Goal: Transaction & Acquisition: Purchase product/service

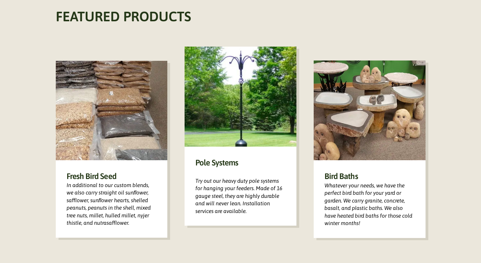
scroll to position [388, 0]
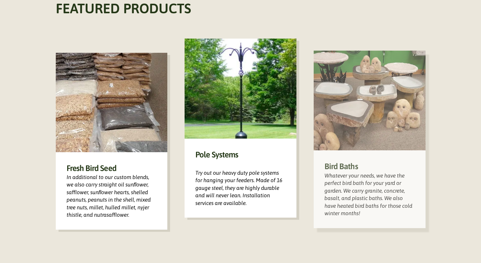
click at [365, 184] on div "Bird Baths Whatever your needs, we have the perfect bird bath for your yard or …" at bounding box center [370, 188] width 112 height 77
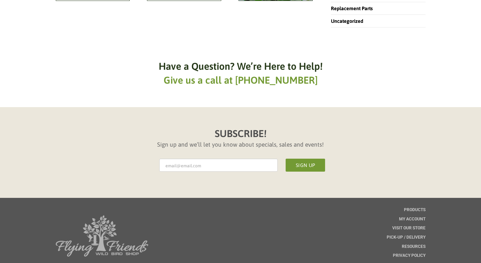
scroll to position [33, 0]
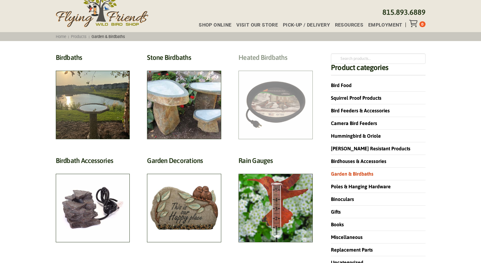
click at [275, 65] on h2 "Heated Birdbaths (10)" at bounding box center [276, 58] width 74 height 11
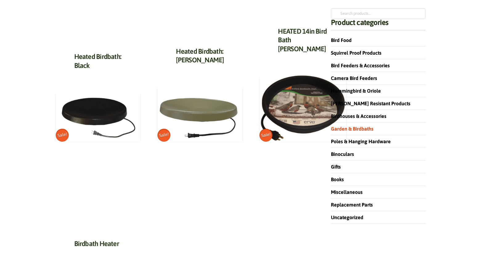
scroll to position [77, 0]
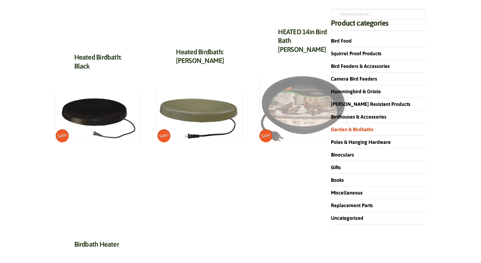
click at [285, 109] on img at bounding box center [303, 109] width 87 height 66
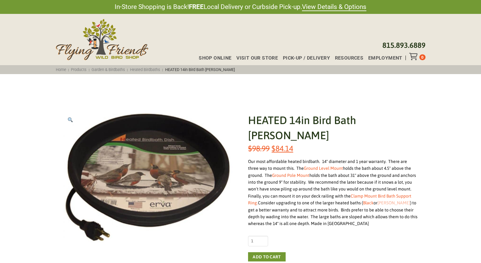
click at [378, 200] on link "[PERSON_NAME]" at bounding box center [394, 202] width 33 height 5
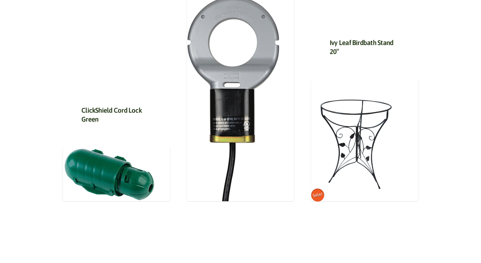
scroll to position [299, 0]
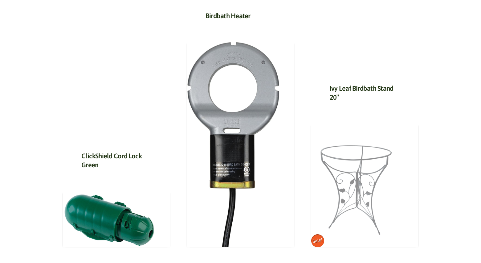
click at [358, 204] on img at bounding box center [357, 185] width 92 height 123
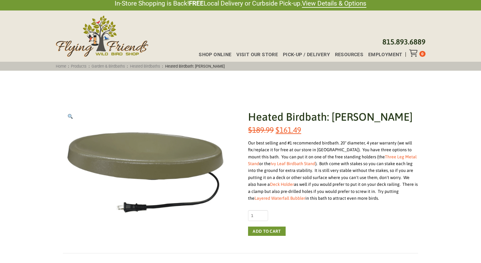
scroll to position [22, 0]
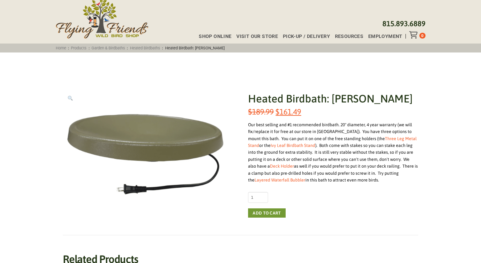
click at [68, 97] on img "View full-screen image gallery" at bounding box center [70, 98] width 5 height 5
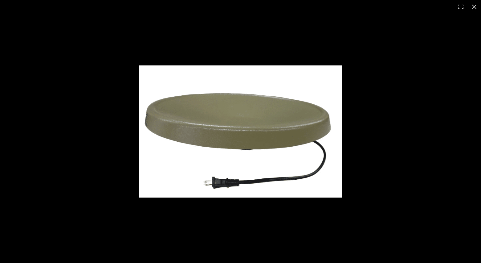
click at [225, 134] on img at bounding box center [240, 131] width 203 height 132
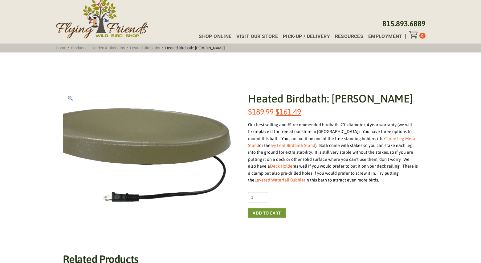
click at [186, 144] on img at bounding box center [140, 146] width 203 height 132
